Goal: Transaction & Acquisition: Purchase product/service

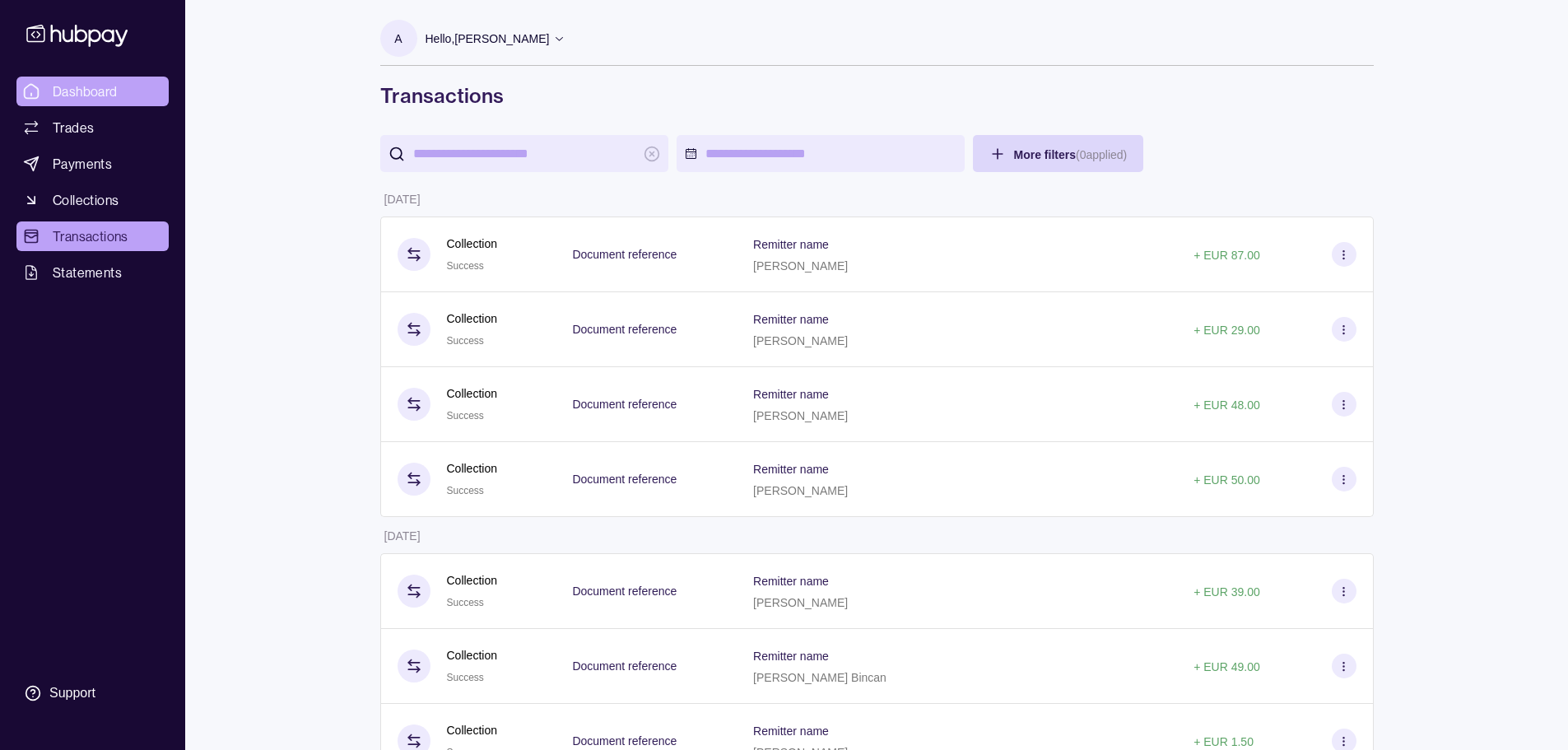
click at [82, 85] on span "Dashboard" at bounding box center [84, 91] width 65 height 20
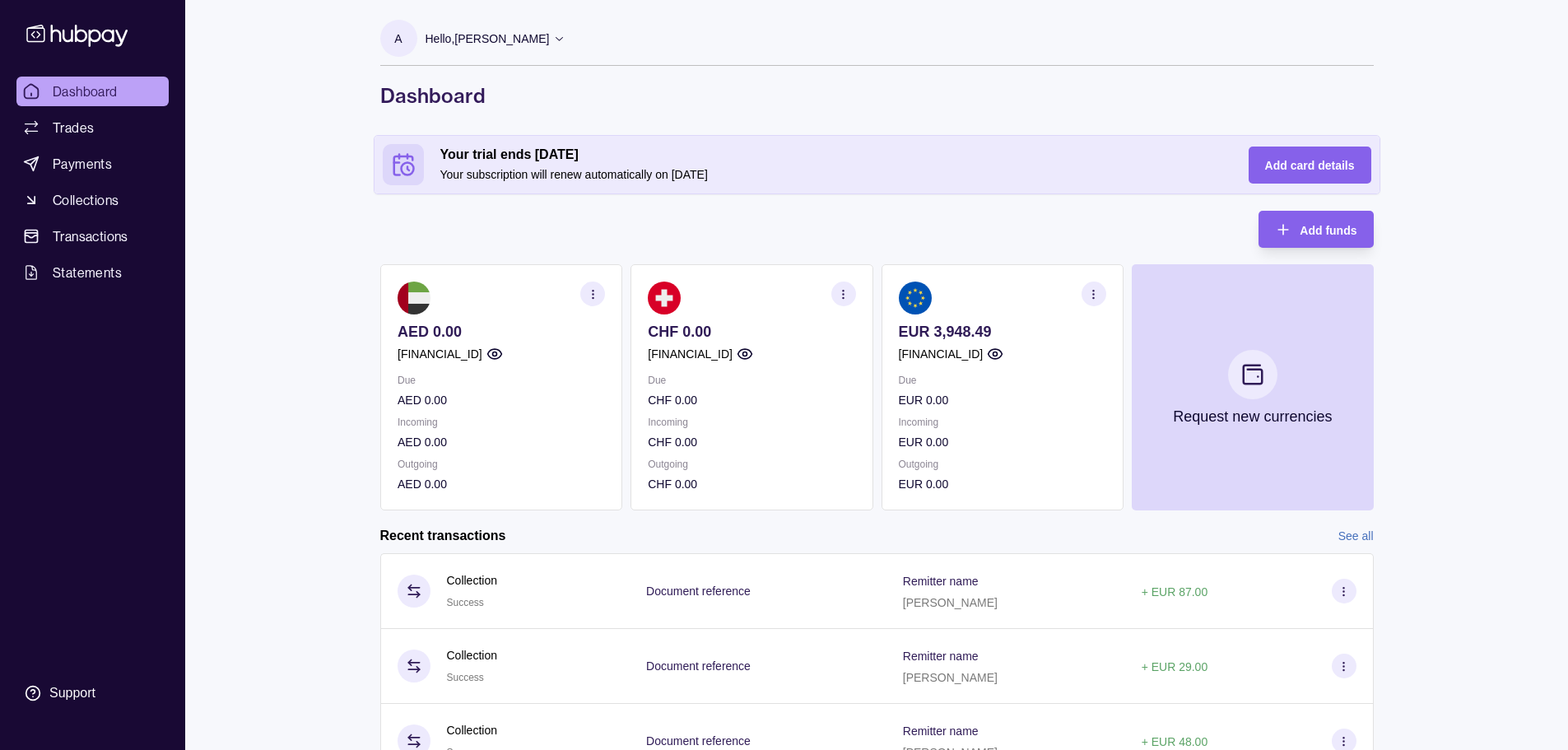
click at [265, 186] on div "Dashboard Trades Payments Collections Transactions Statements Support A Hello, …" at bounding box center [784, 490] width 1568 height 981
click at [346, 370] on div "Dashboard Trades Payments Collections Transactions Statements Support A Hello, …" at bounding box center [784, 490] width 1568 height 981
click at [351, 538] on section "Add funds AED 0.00 [FINANCIAL_ID] Due AED 0.00 Incoming AED 0.00 Outgoing AED 0…" at bounding box center [877, 586] width 1059 height 751
click at [350, 323] on section "Add funds AED 0.00 [FINANCIAL_ID] Due AED 0.00 Incoming AED 0.00 Outgoing AED 0…" at bounding box center [877, 586] width 1059 height 751
click at [82, 130] on span "Trades" at bounding box center [72, 127] width 41 height 20
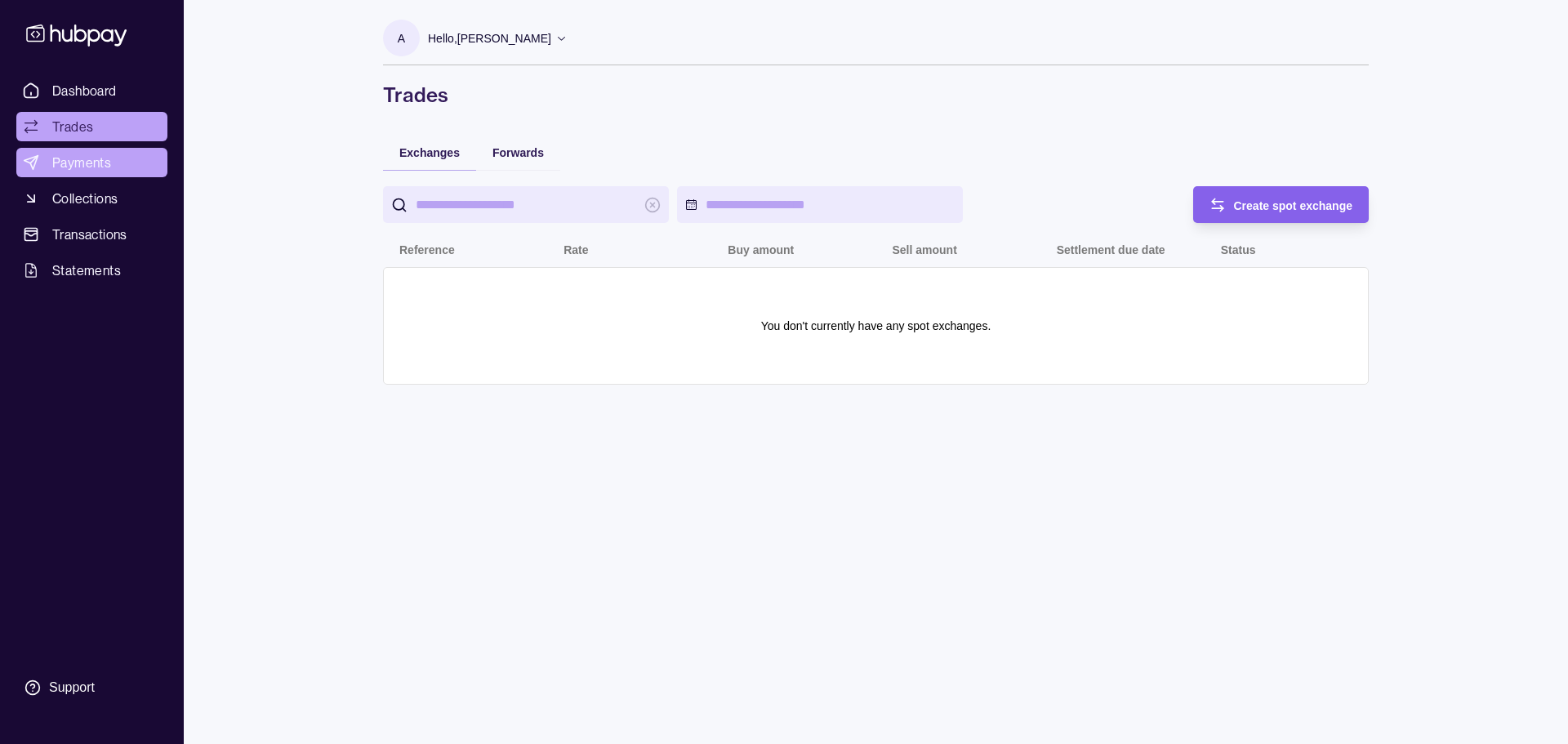
click at [92, 173] on link "Payments" at bounding box center [92, 162] width 151 height 29
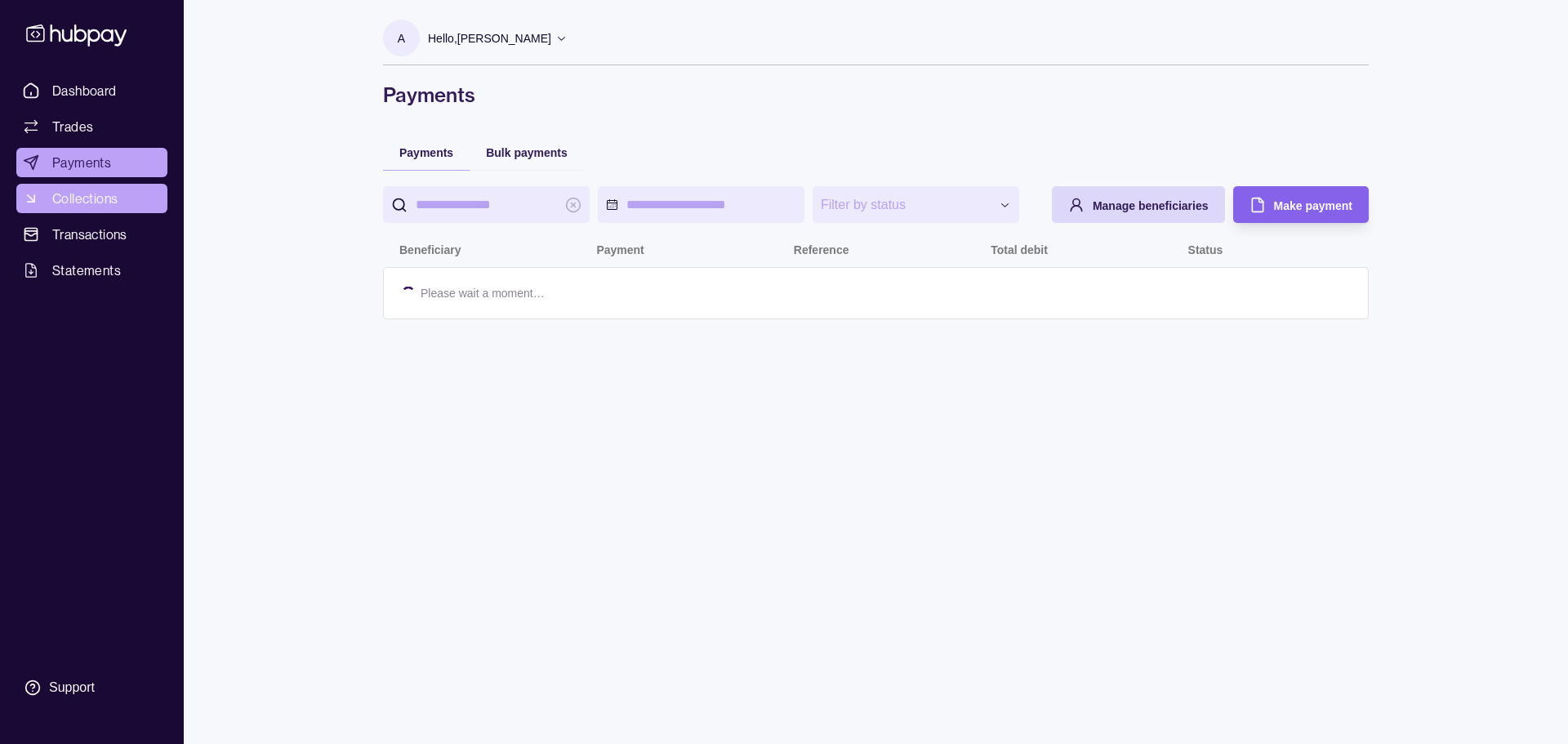
click at [77, 202] on span "Collections" at bounding box center [85, 198] width 66 height 20
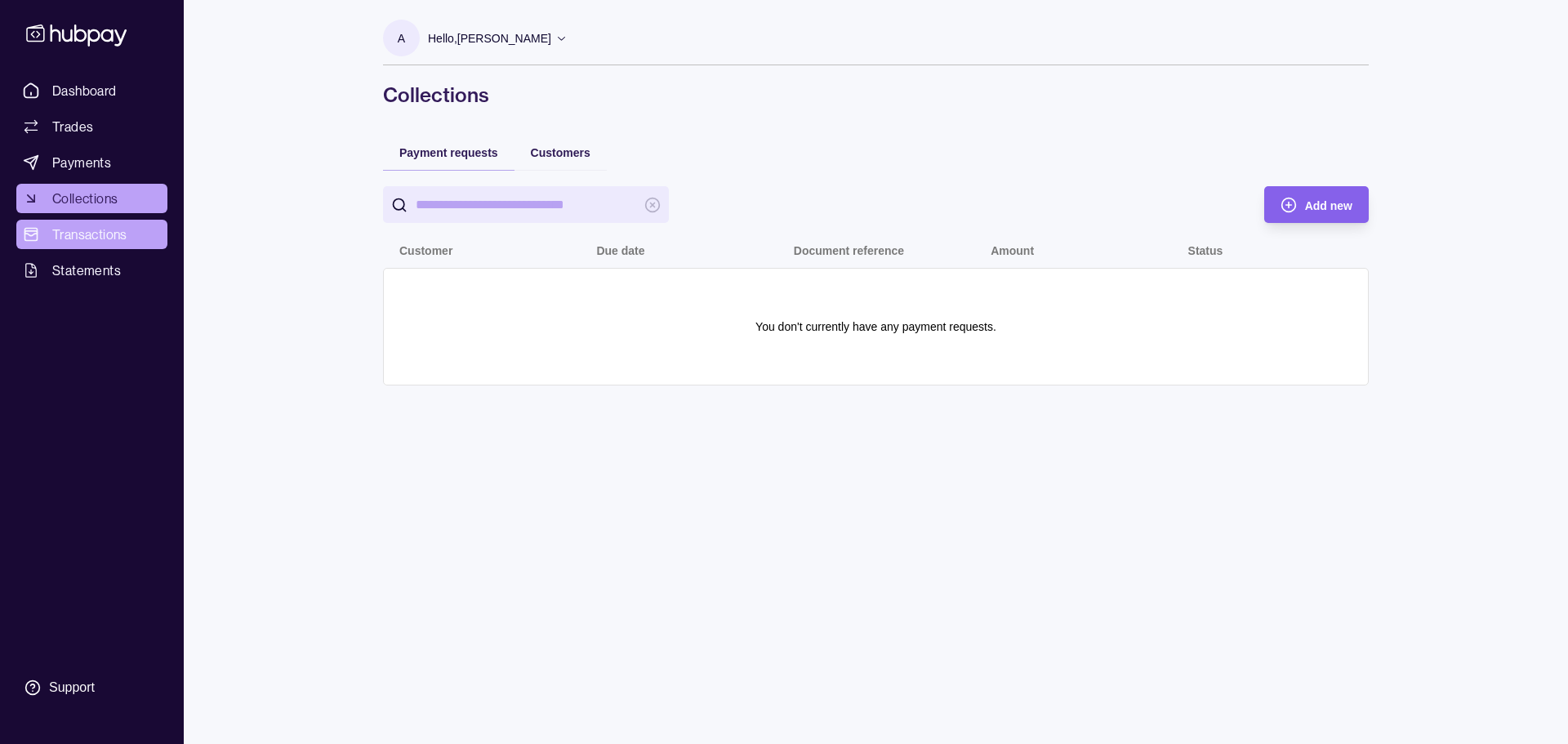
click at [73, 240] on span "Transactions" at bounding box center [89, 234] width 75 height 20
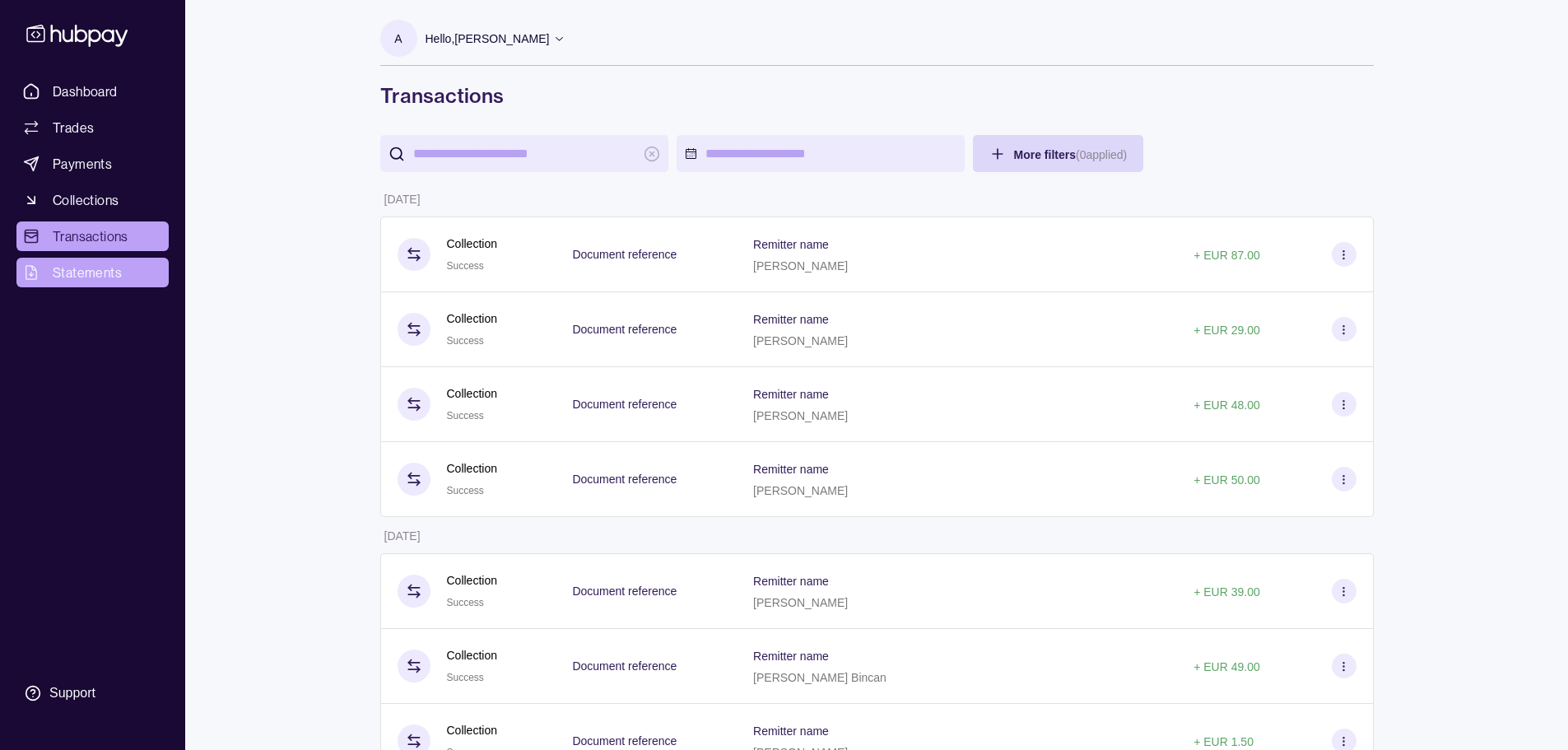
click at [88, 273] on span "Statements" at bounding box center [86, 272] width 69 height 20
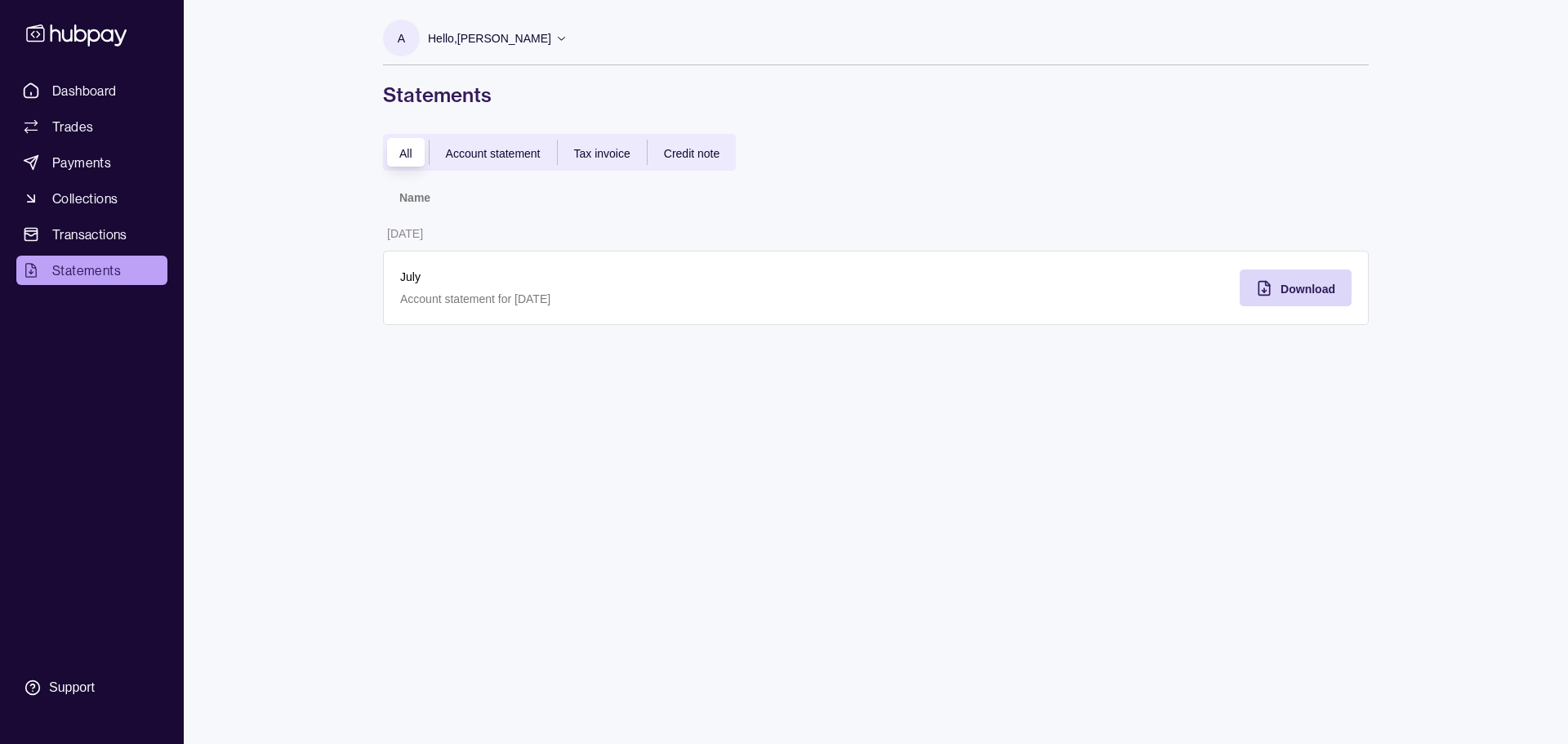
click at [485, 162] on div "Account statement" at bounding box center [493, 152] width 127 height 20
click at [592, 149] on span "Tax invoice" at bounding box center [602, 153] width 56 height 13
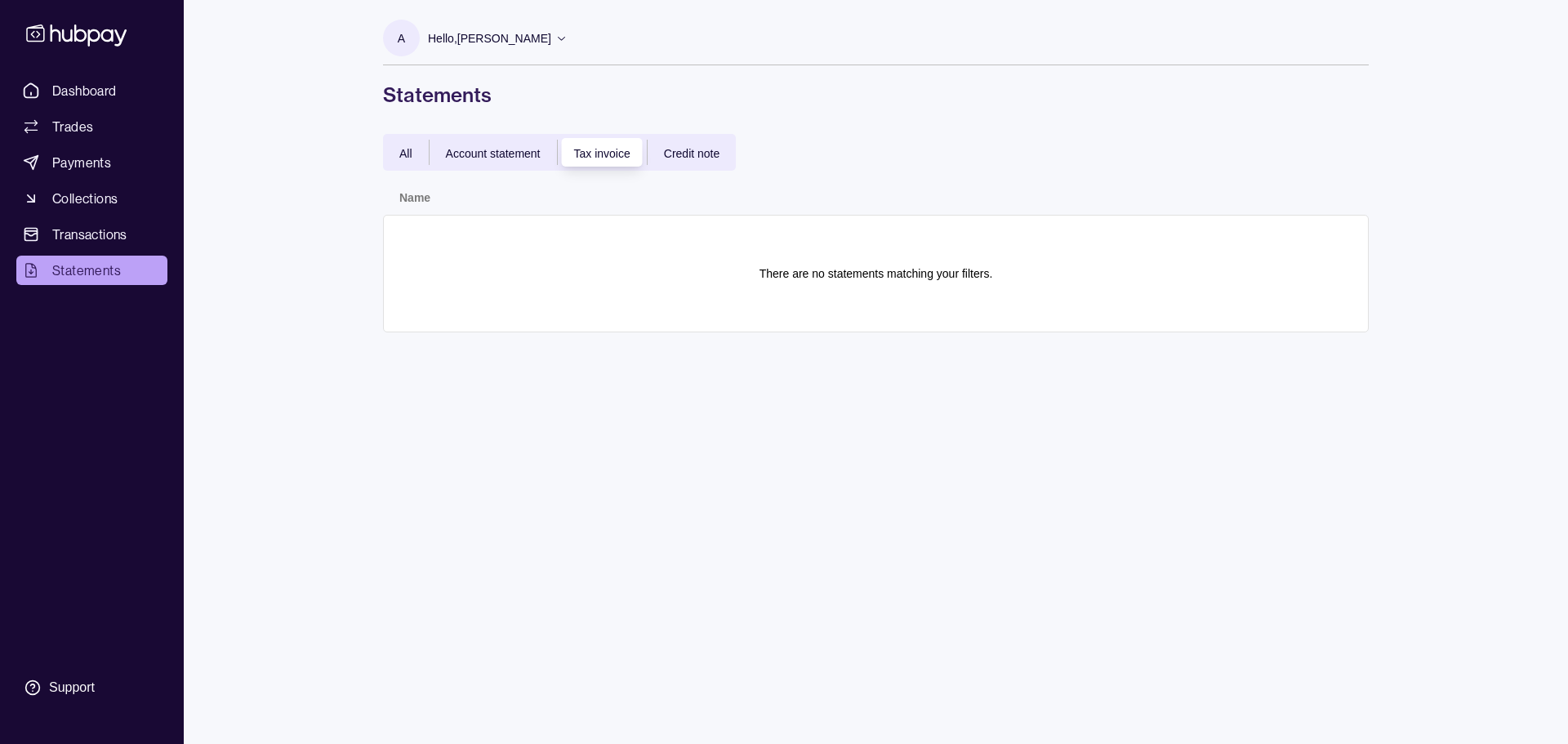
click at [694, 155] on span "Credit note" at bounding box center [692, 153] width 55 height 13
click at [99, 97] on span "Dashboard" at bounding box center [84, 91] width 65 height 20
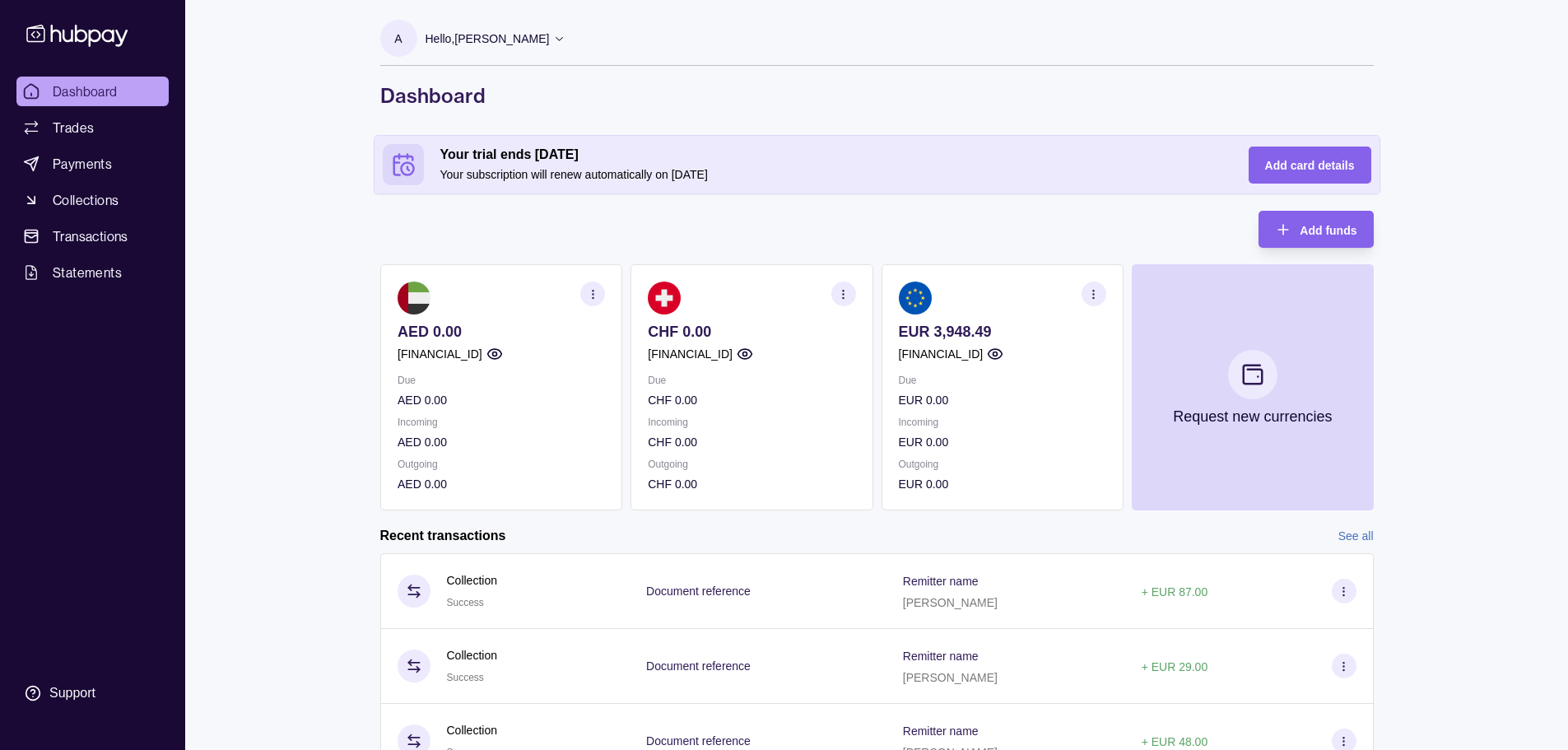
click at [264, 321] on div "Dashboard Trades Payments Collections Transactions Statements Support A Hello, …" at bounding box center [784, 490] width 1568 height 981
drag, startPoint x: 748, startPoint y: 178, endPoint x: 412, endPoint y: 146, distance: 337.5
click at [412, 146] on div "Your trial ends [DATE] Your subscription will renew automatically on [DATE]" at bounding box center [799, 164] width 833 height 41
click at [443, 161] on h2 "Your trial ends [DATE]" at bounding box center [828, 154] width 775 height 18
drag, startPoint x: 440, startPoint y: 155, endPoint x: 799, endPoint y: 164, distance: 359.1
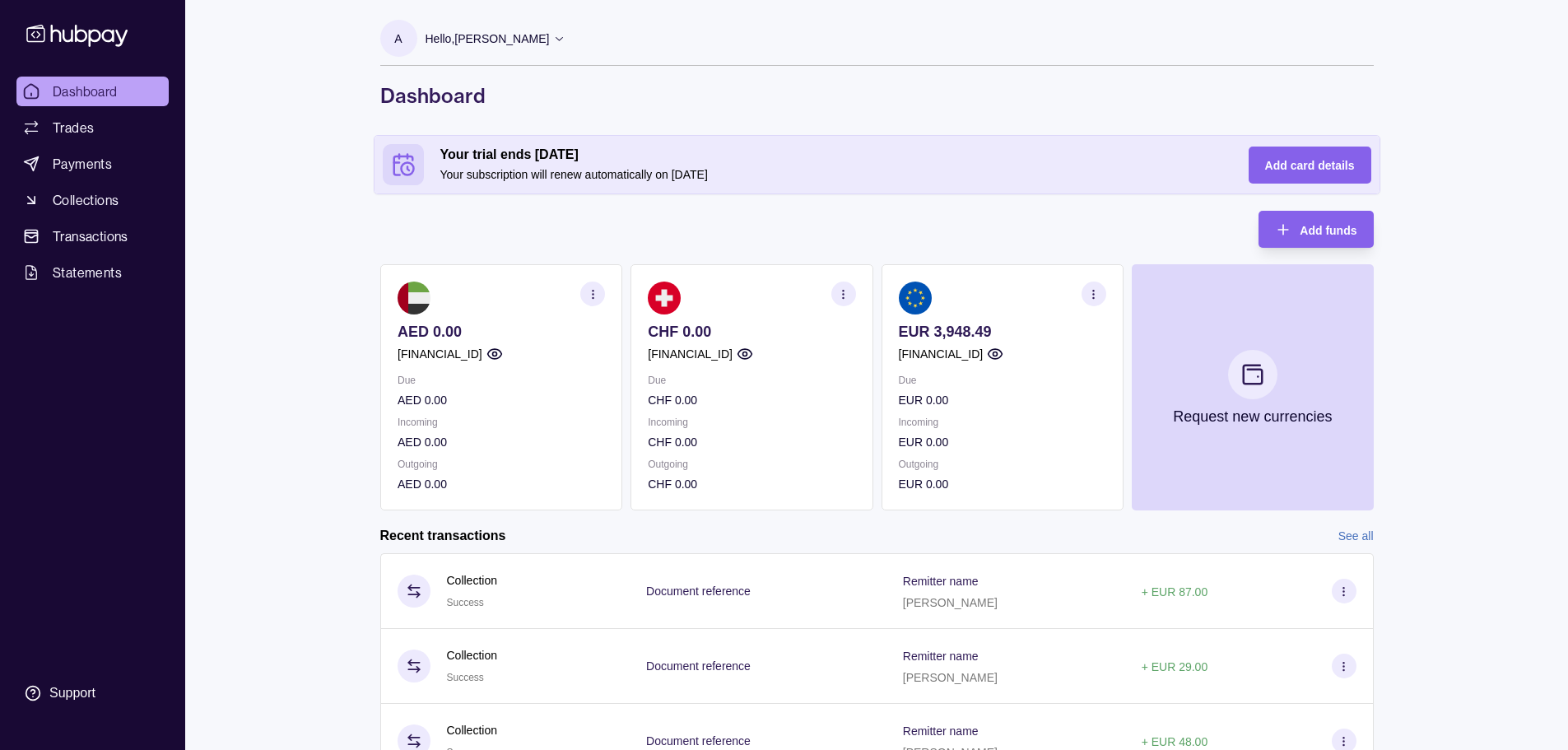
click at [799, 164] on div "Your trial ends [DATE] Your subscription will renew automatically on [DATE]" at bounding box center [828, 164] width 775 height 37
click at [302, 294] on div "Dashboard Trades Payments Collections Transactions Statements Support A Hello, …" at bounding box center [784, 490] width 1568 height 981
click at [326, 236] on div "Dashboard Trades Payments Collections Transactions Statements Support A Hello, …" at bounding box center [784, 490] width 1568 height 981
click at [340, 151] on div "Dashboard Trades Payments Collections Transactions Statements Support A Hello, …" at bounding box center [784, 490] width 1568 height 981
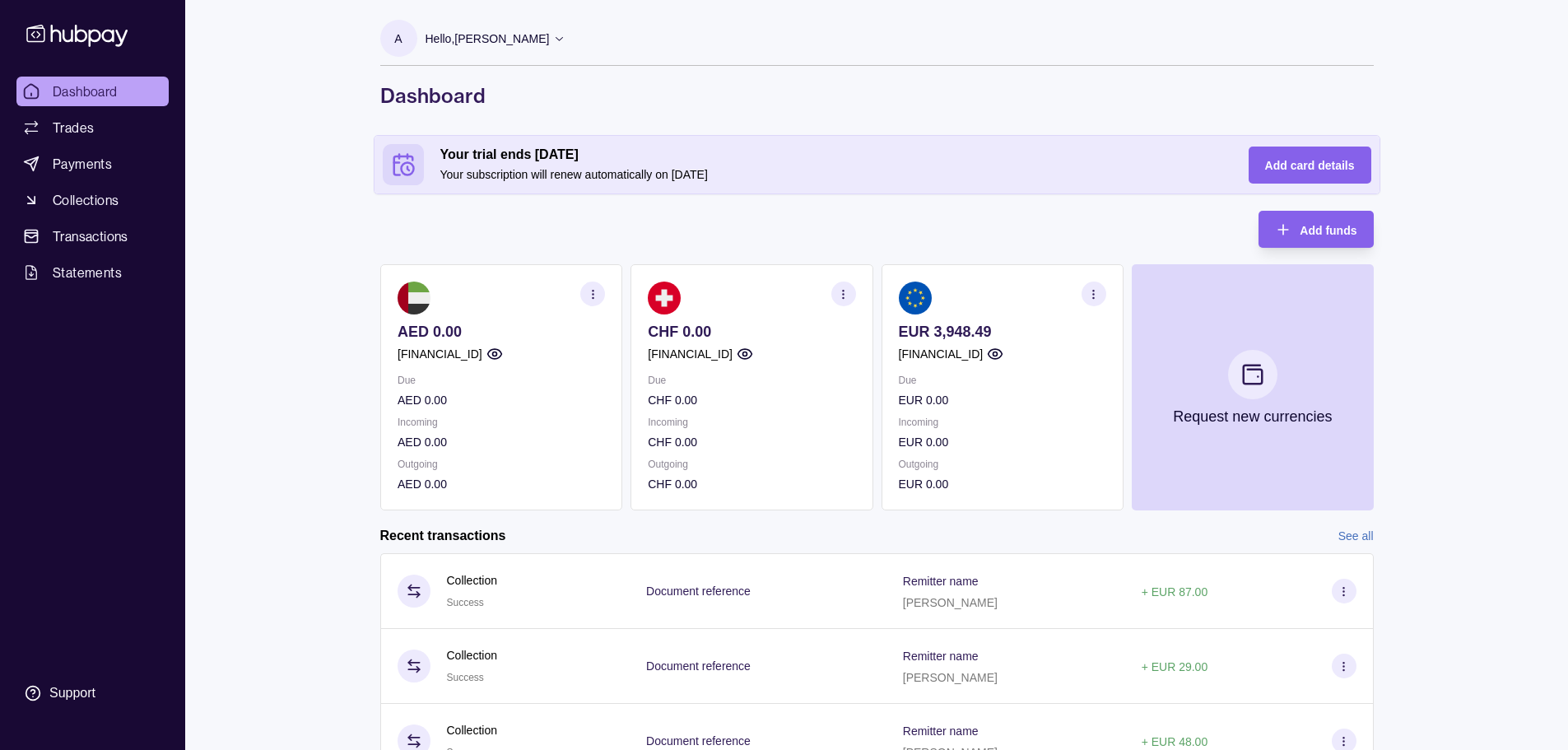
click at [772, 528] on div "Recent transactions See all" at bounding box center [877, 536] width 993 height 18
click at [906, 486] on p "EUR 0.00" at bounding box center [1002, 483] width 207 height 18
click at [829, 522] on section "Add funds AED 0.00 [FINANCIAL_ID] Due AED 0.00 Incoming AED 0.00 Outgoing AED 0…" at bounding box center [877, 586] width 1059 height 751
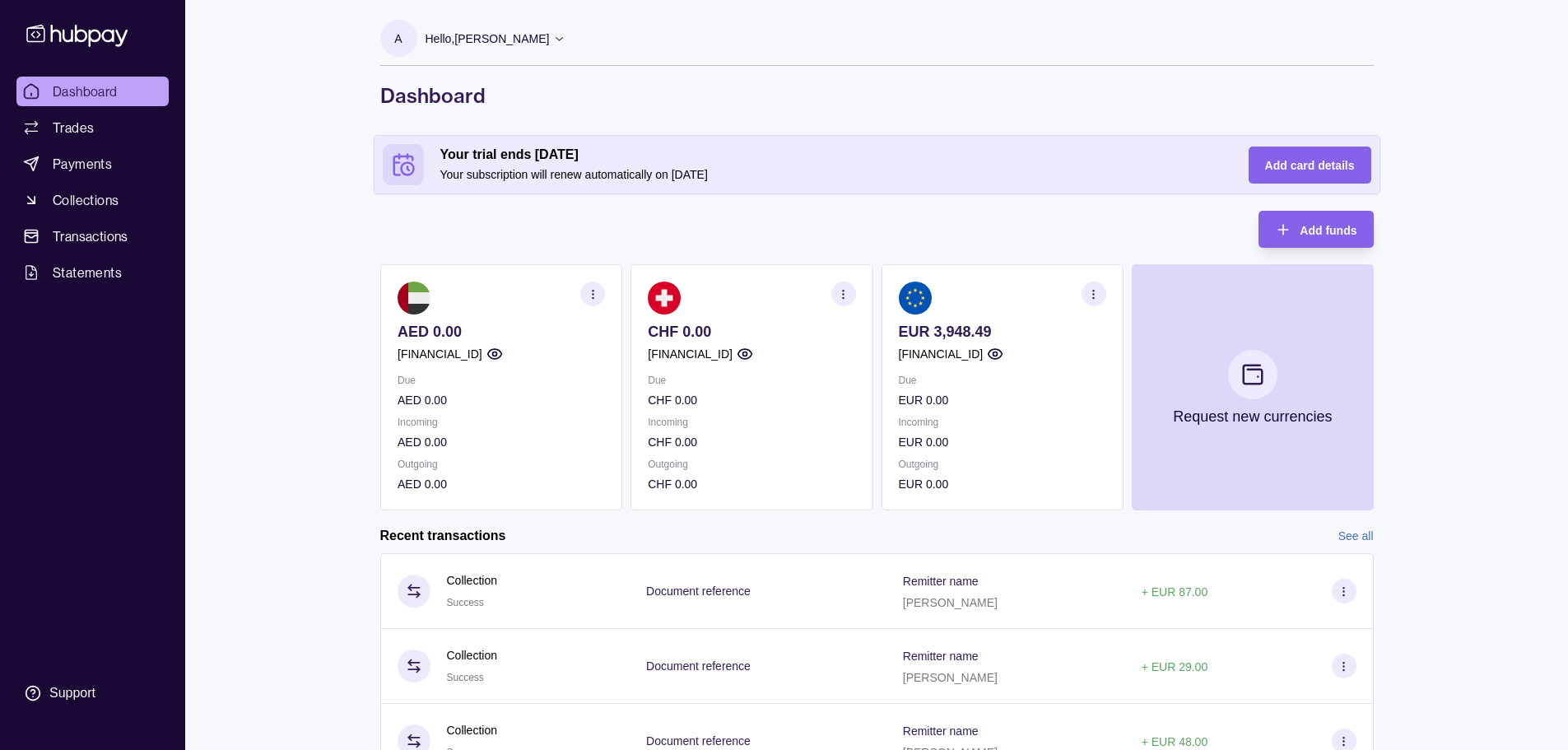
click at [876, 207] on div "A Hello, [PERSON_NAME] Life Guidance Network Account Terms and conditions Priva…" at bounding box center [877, 481] width 1059 height 962
click at [356, 125] on div "A Hello, [PERSON_NAME] Life Guidance Network Account Terms and conditions Priva…" at bounding box center [877, 481] width 1059 height 962
click at [1402, 111] on div "A Hello, [PERSON_NAME] Life Guidance Network Account Terms and conditions Priva…" at bounding box center [877, 481] width 1059 height 962
click at [341, 348] on div "Dashboard Trades Payments Collections Transactions Statements Support A Hello, …" at bounding box center [784, 490] width 1568 height 981
click at [121, 236] on span "Transactions" at bounding box center [90, 236] width 76 height 20
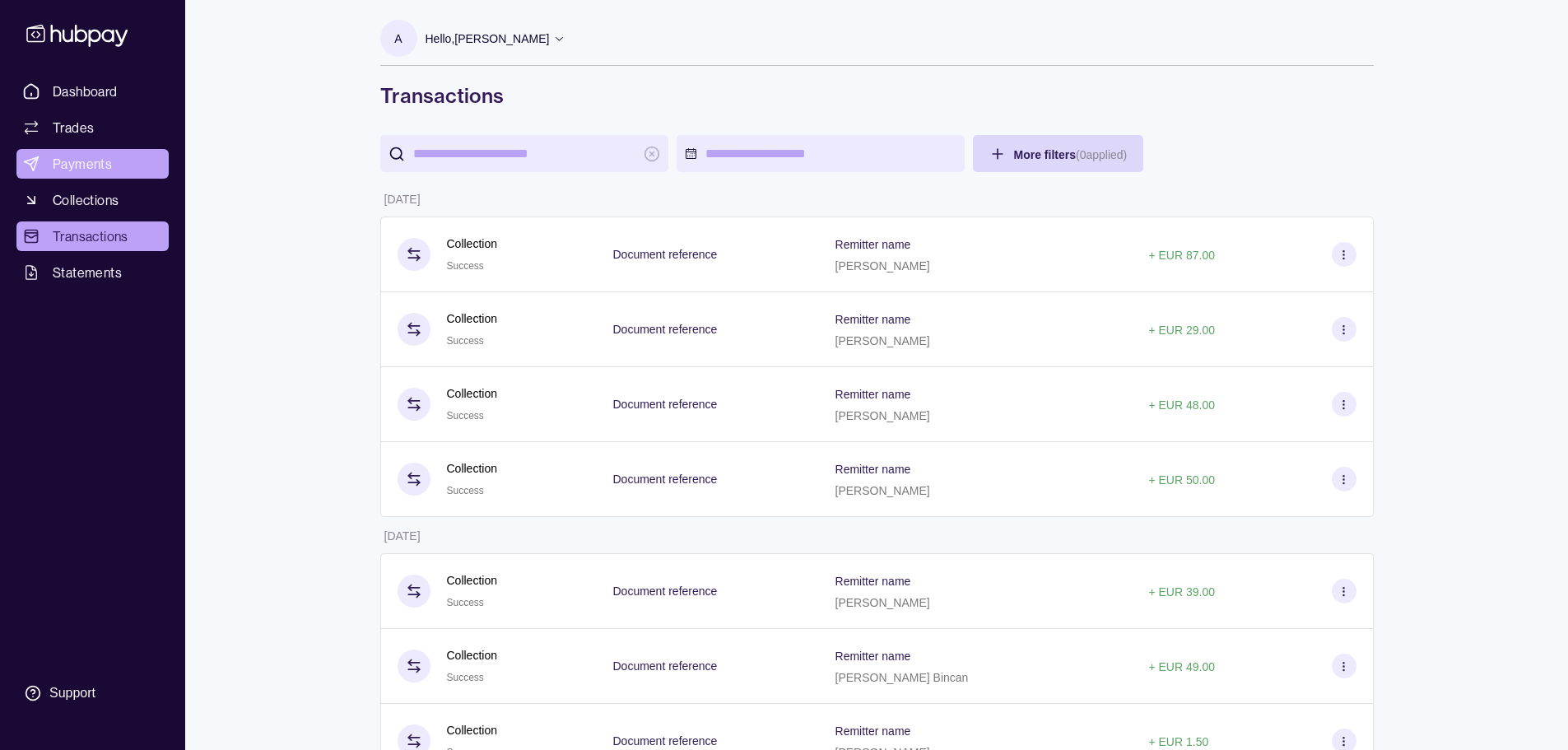
click at [95, 168] on span "Payments" at bounding box center [82, 164] width 59 height 20
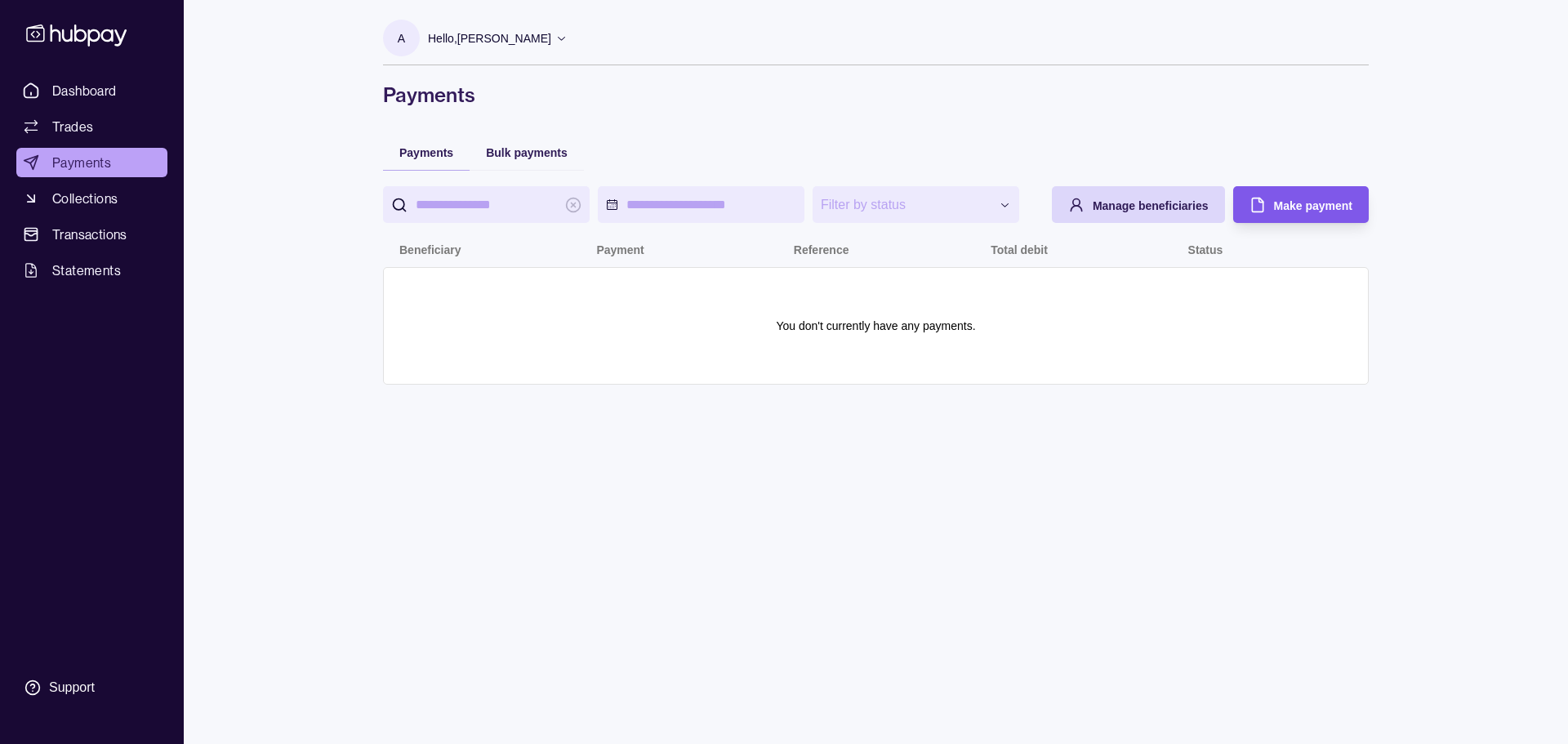
click at [1284, 200] on span "Make payment" at bounding box center [1313, 206] width 79 height 13
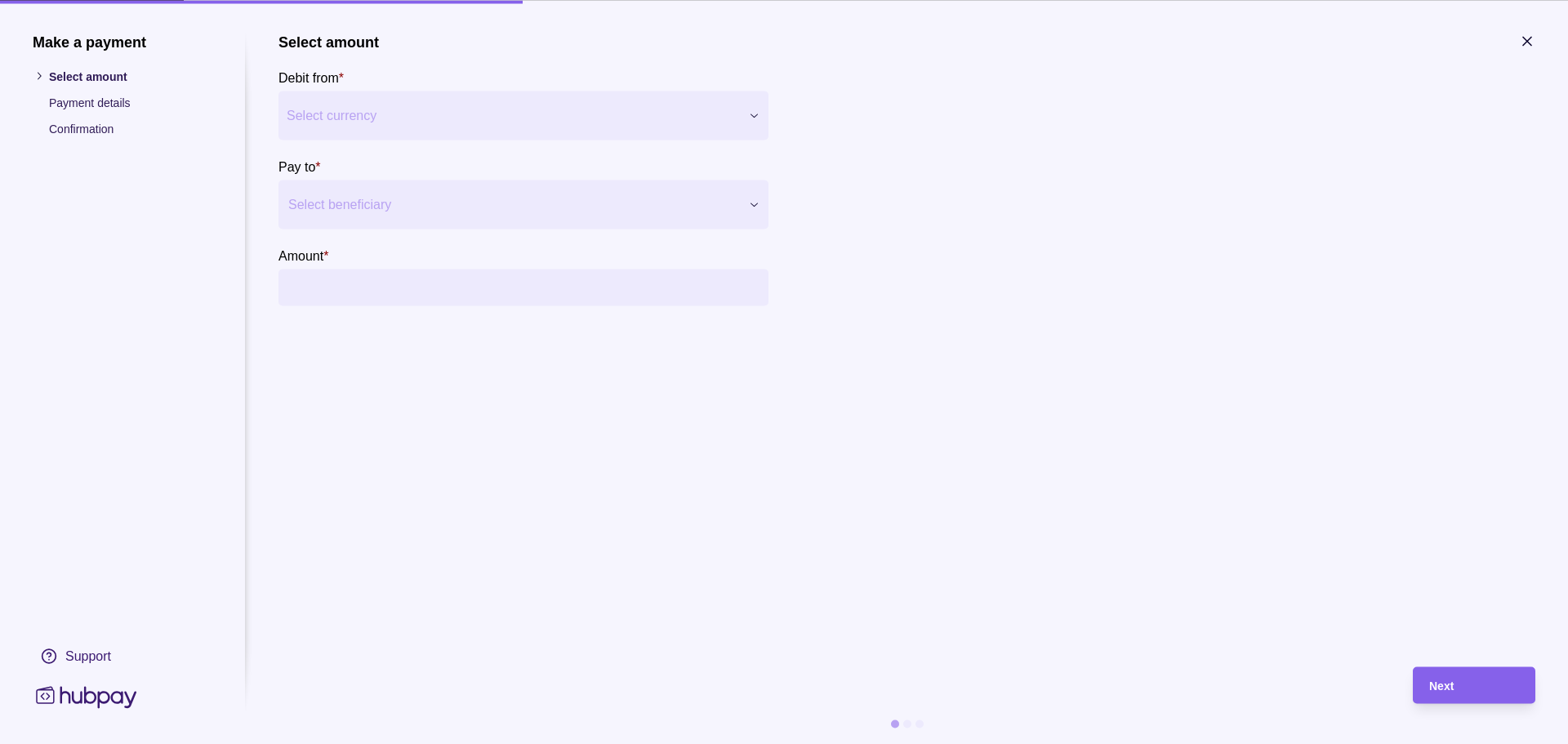
click at [717, 743] on div "Make a payment Select amount Payment details Confirmation Support Select amount…" at bounding box center [784, 744] width 1568 height 0
click at [470, 216] on div "Select beneficiary" at bounding box center [509, 204] width 462 height 26
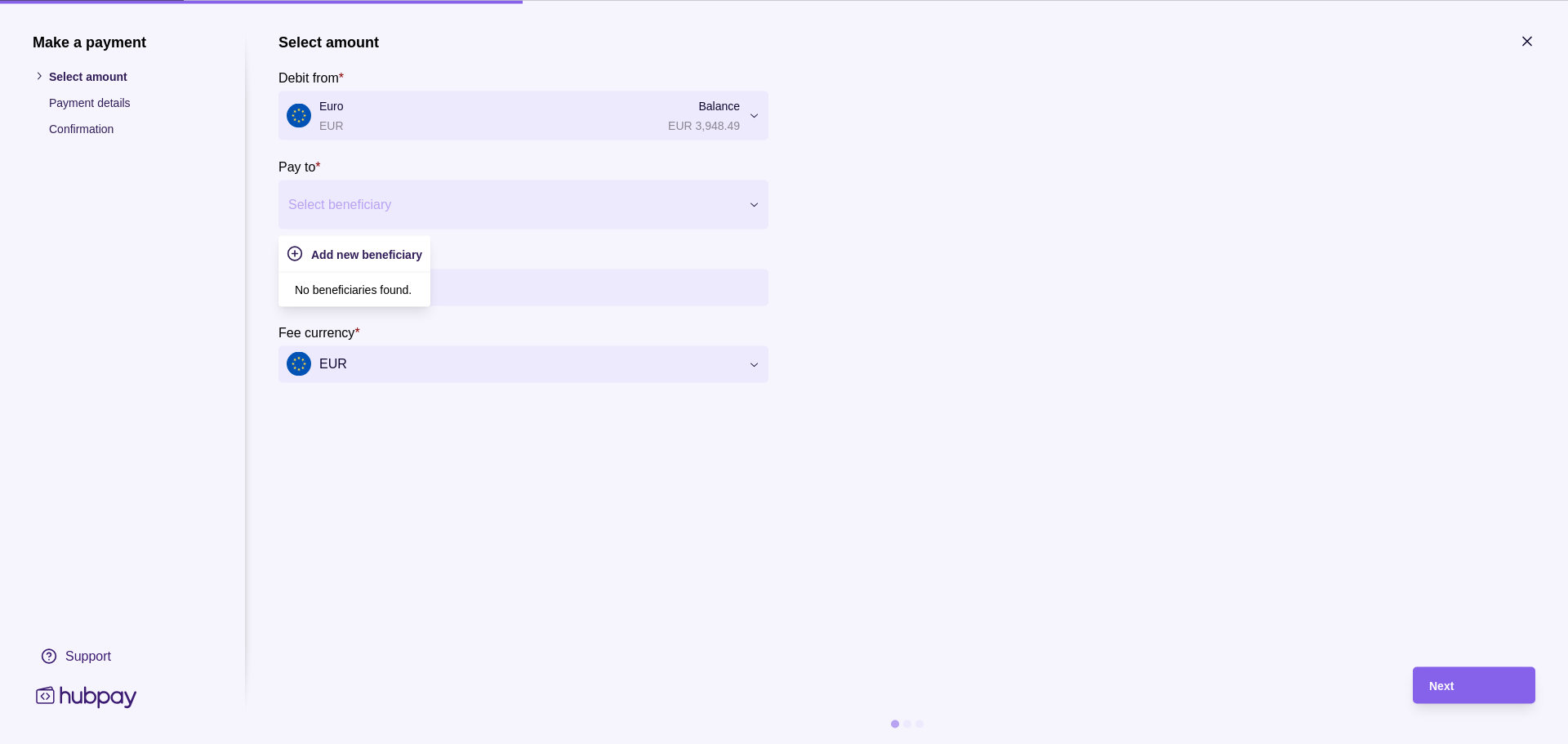
click at [948, 202] on section "Select amount Debit from * Euro EUR Balance EUR 3,948.49 *** *** *** Pay to * U…" at bounding box center [907, 207] width 1257 height 349
click at [679, 200] on div at bounding box center [513, 204] width 450 height 22
click at [417, 249] on span "Add new beneficiary" at bounding box center [367, 253] width 112 height 13
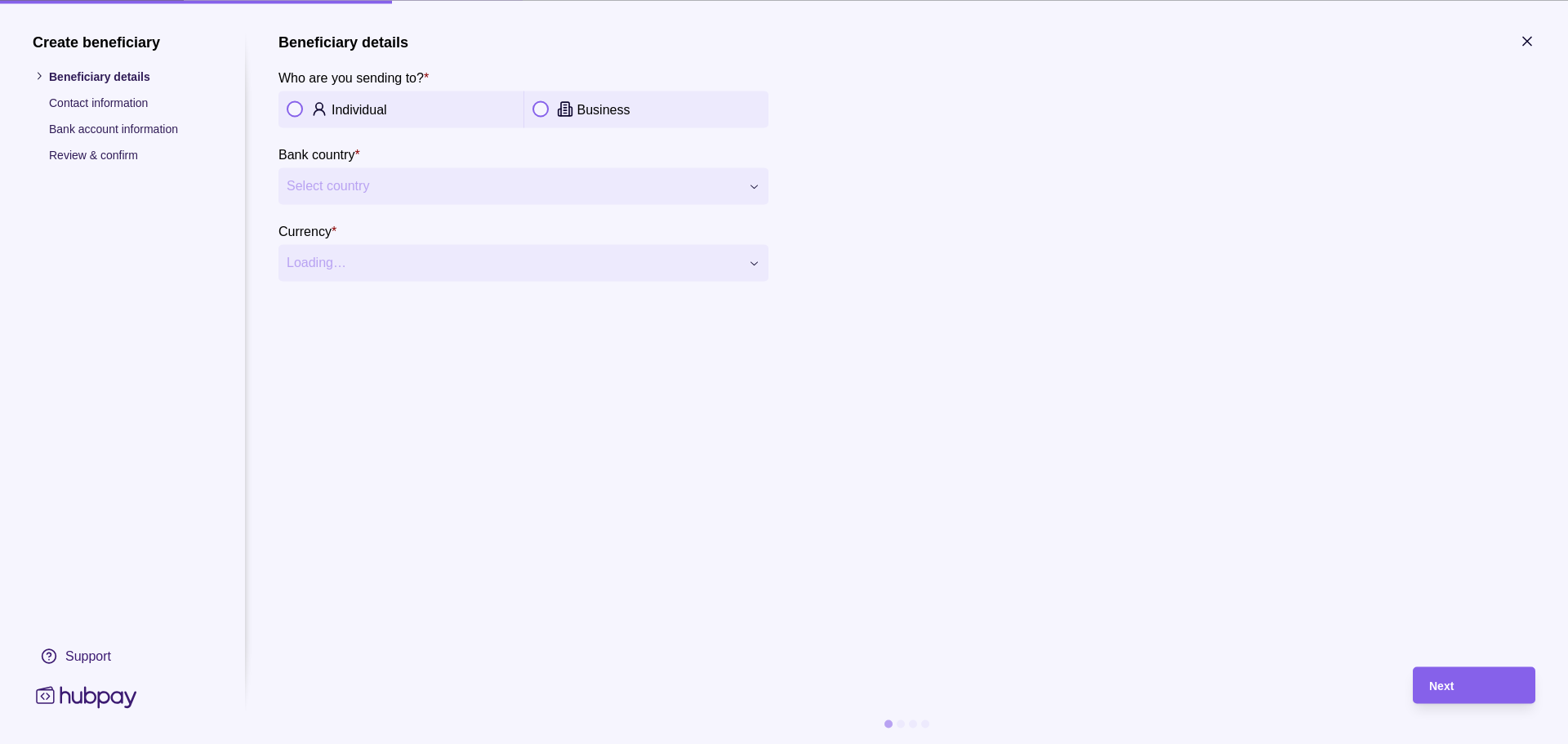
click at [299, 111] on button "button" at bounding box center [295, 109] width 16 height 16
click at [376, 183] on span "Select country" at bounding box center [513, 186] width 453 height 20
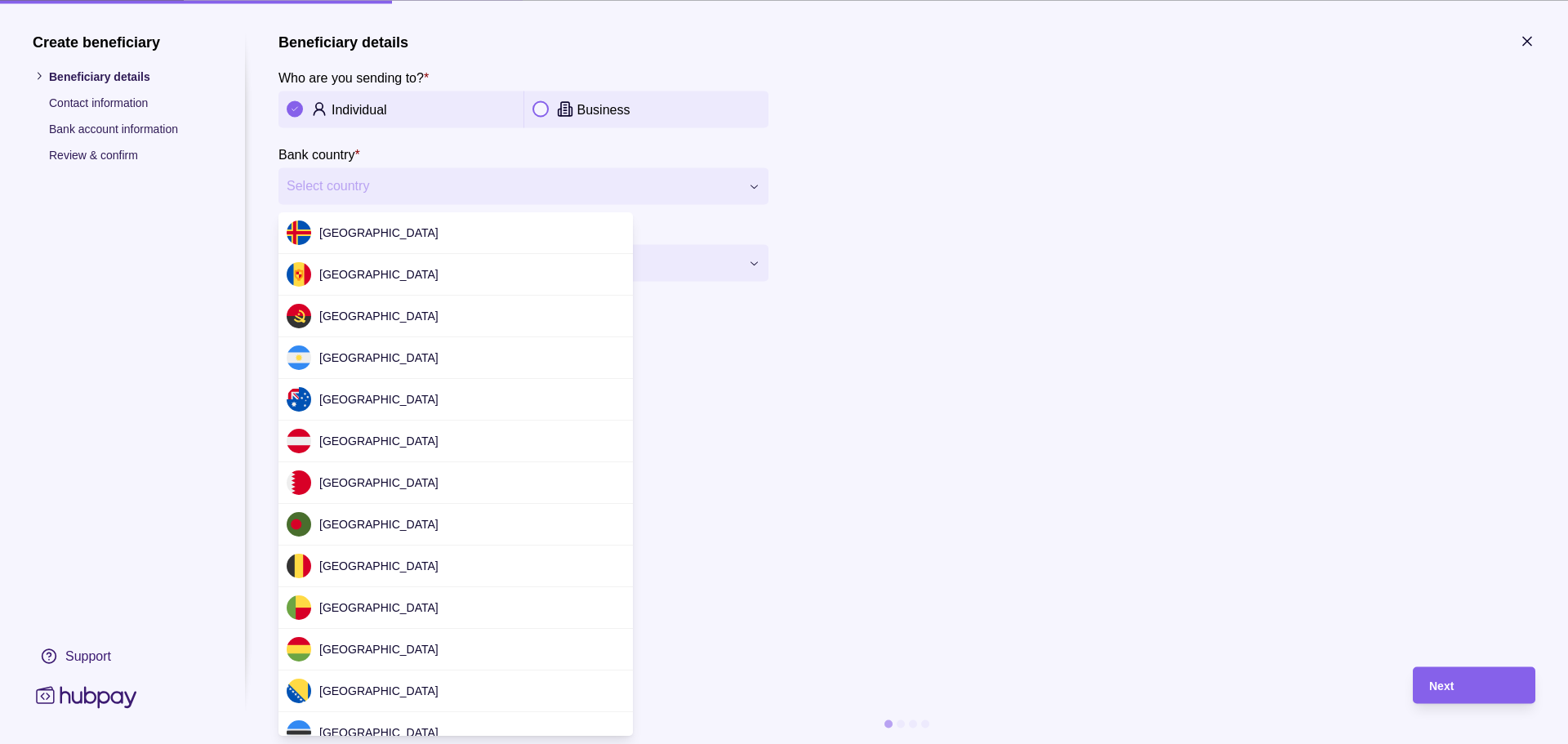
click at [689, 743] on div "**********" at bounding box center [784, 744] width 1568 height 0
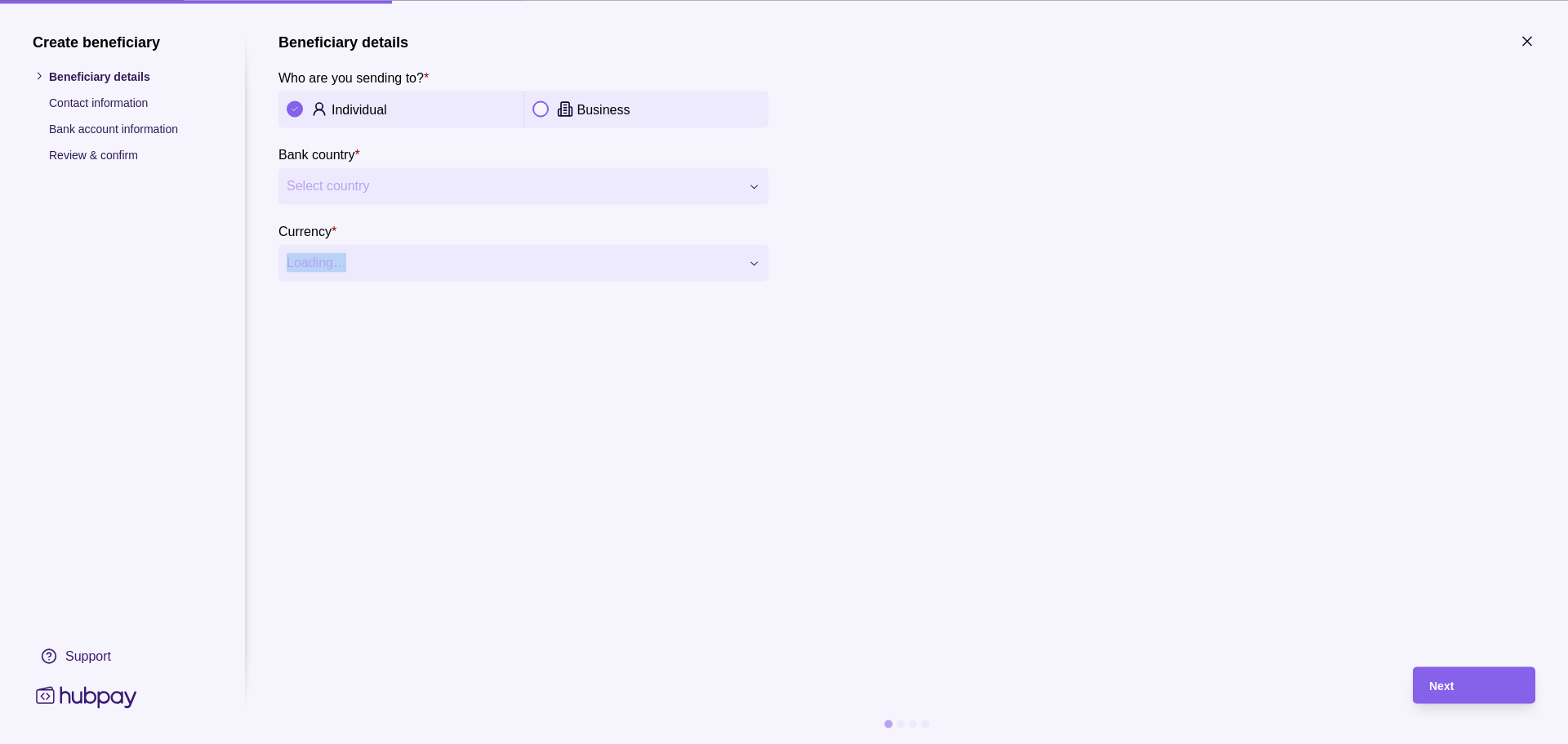
click at [689, 418] on section "**********" at bounding box center [907, 341] width 1257 height 617
click at [452, 397] on section "**********" at bounding box center [907, 341] width 1257 height 617
click at [539, 108] on button "button" at bounding box center [540, 109] width 16 height 16
click at [341, 117] on div "Individual" at bounding box center [424, 109] width 184 height 20
click at [365, 442] on section "**********" at bounding box center [907, 341] width 1257 height 617
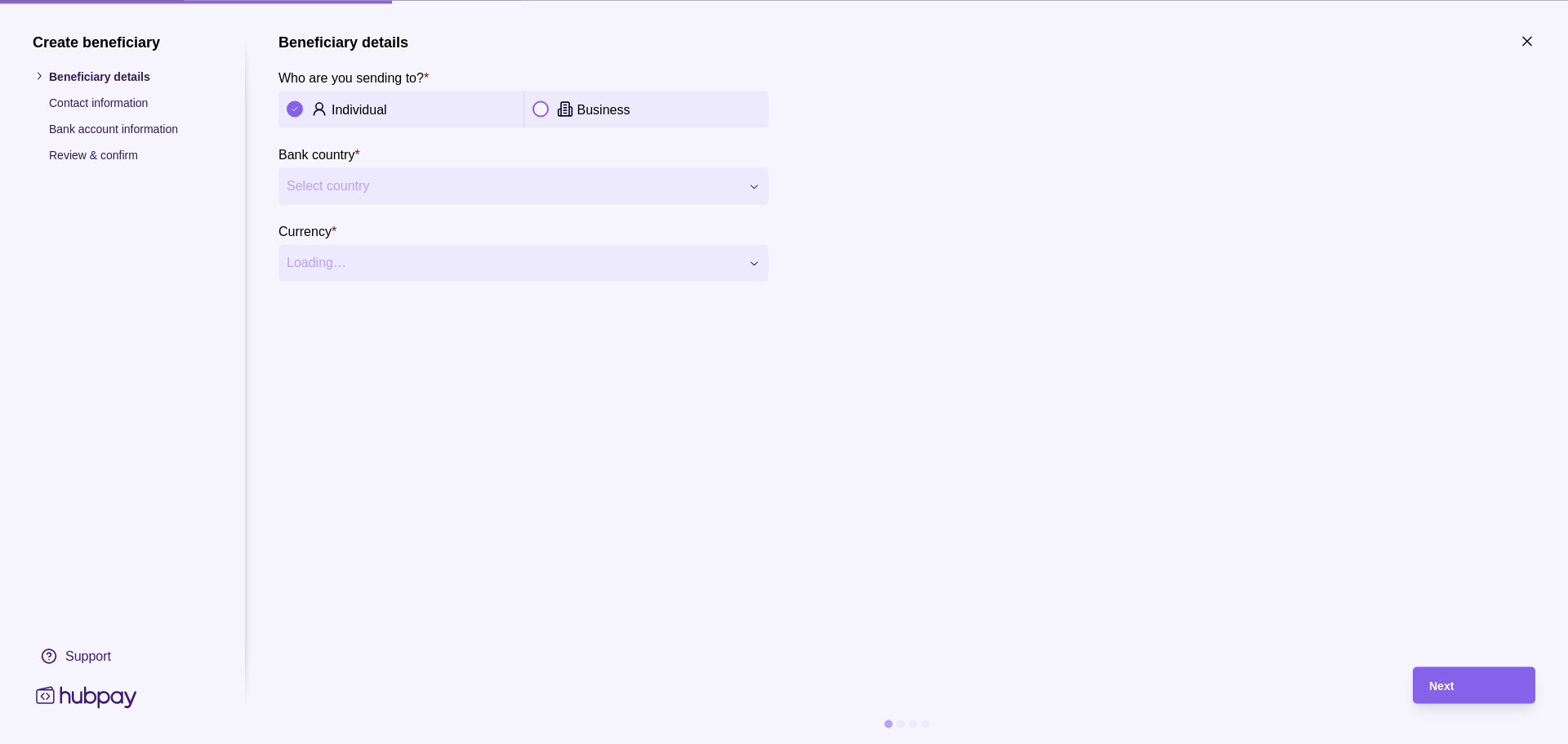
click at [978, 309] on section "**********" at bounding box center [907, 341] width 1257 height 617
